Goal: Task Accomplishment & Management: Manage account settings

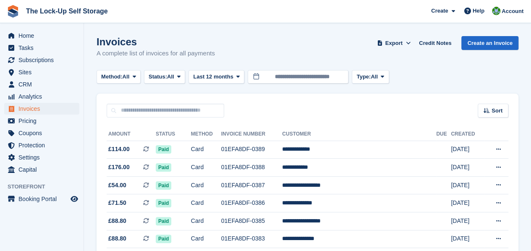
click at [188, 20] on span "The Lock-Up Self Storage Create Subscription Invoice Contact Deal Discount Page…" at bounding box center [265, 11] width 531 height 23
